Goal: Information Seeking & Learning: Learn about a topic

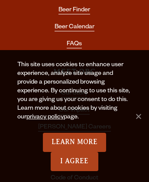
scroll to position [3789, 0]
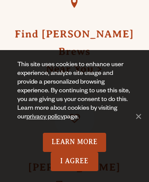
click at [74, 99] on link at bounding box center [75, 119] width 40 height 40
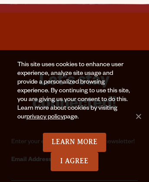
scroll to position [5, 0]
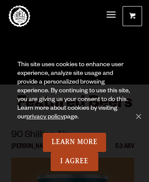
scroll to position [3789, 0]
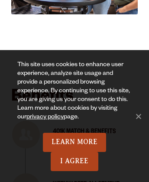
scroll to position [1715, 0]
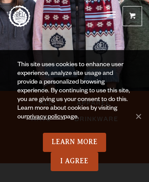
scroll to position [493, 0]
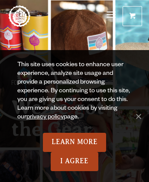
click at [133, 16] on span at bounding box center [133, 17] width 6 height 7
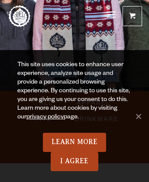
scroll to position [643, 0]
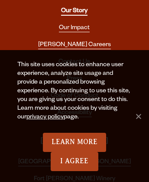
click at [74, 10] on link "Our Story" at bounding box center [74, 12] width 27 height 8
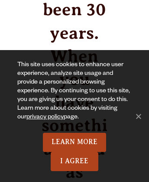
scroll to position [3458, 0]
